Goal: Find specific page/section: Find specific page/section

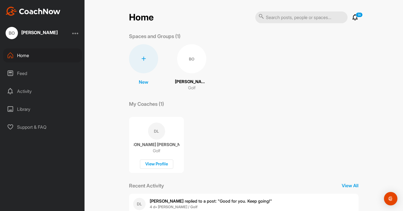
click at [194, 66] on div "BO" at bounding box center [191, 58] width 29 height 29
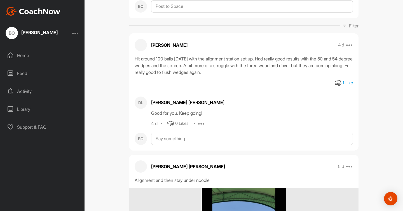
scroll to position [163, 0]
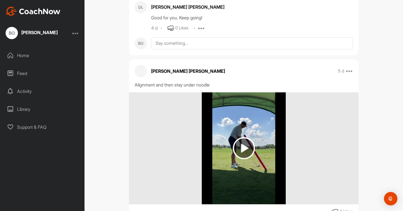
click at [231, 147] on img at bounding box center [244, 148] width 84 height 112
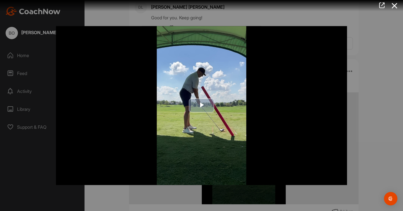
click at [209, 98] on img "Video Player" at bounding box center [201, 105] width 291 height 159
